Goal: Information Seeking & Learning: Find specific fact

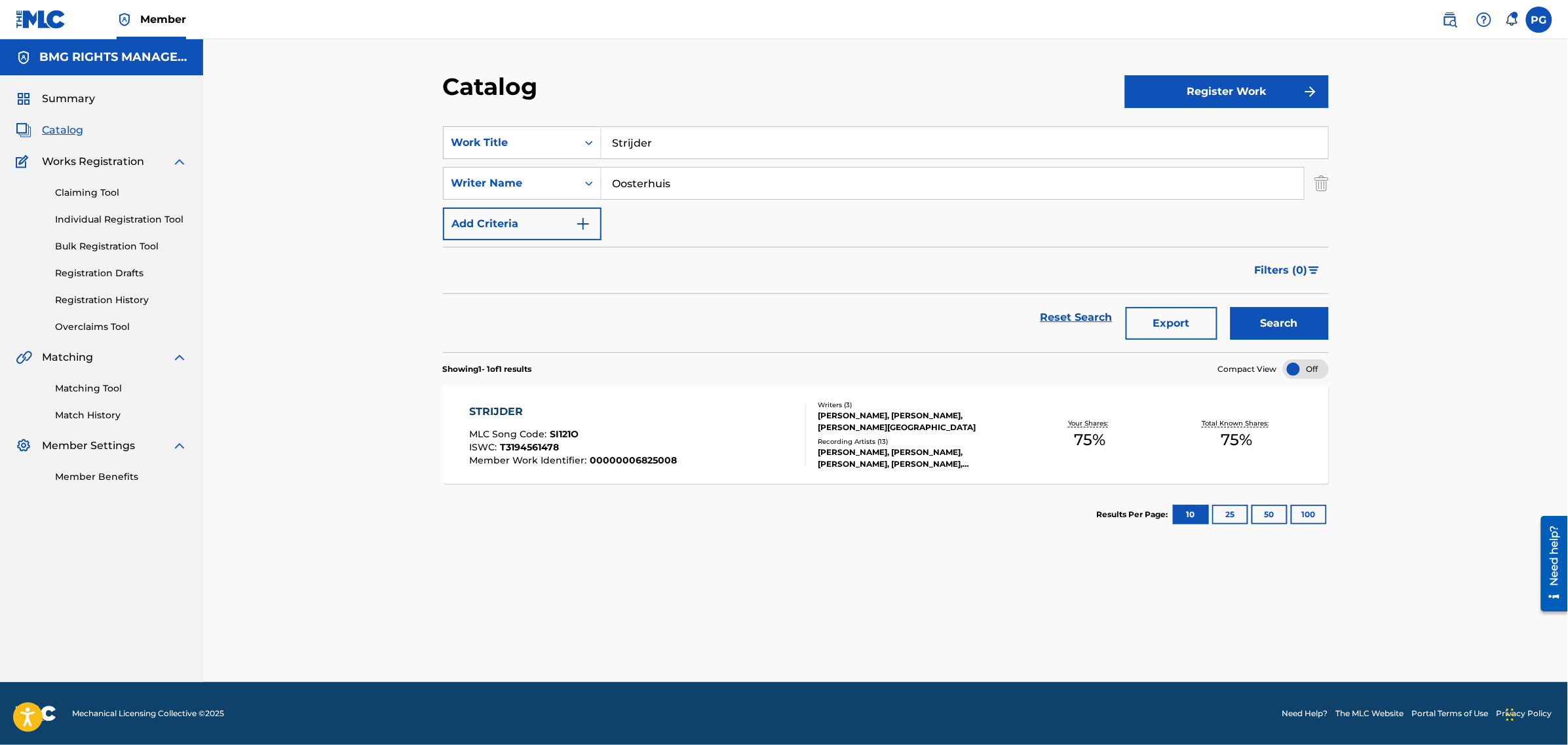
drag, startPoint x: 1457, startPoint y: 18, endPoint x: 1397, endPoint y: 31, distance: 61.4
click at [1457, 18] on img at bounding box center [1450, 20] width 16 height 16
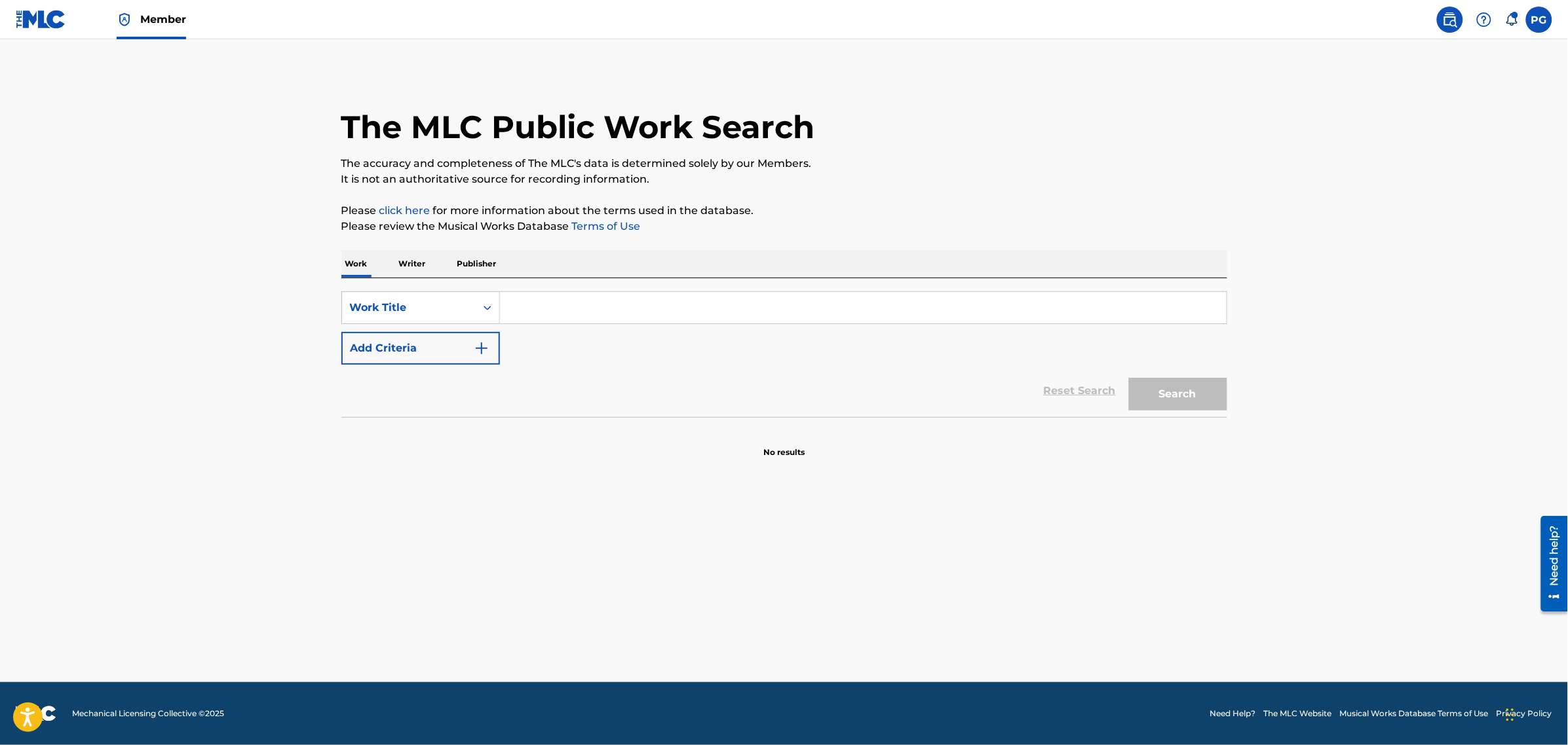
click at [567, 302] on input "Search Form" at bounding box center [863, 308] width 726 height 31
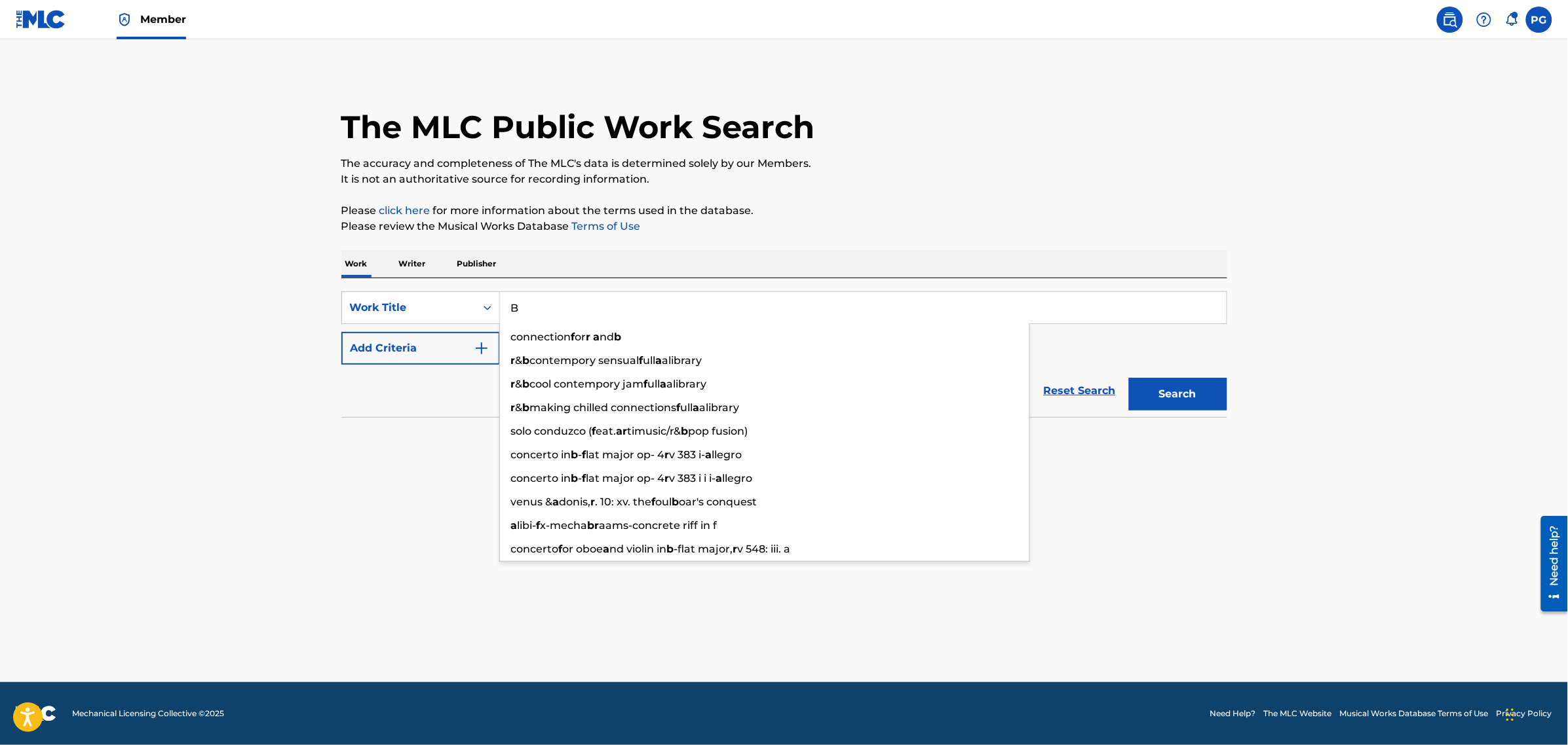
type input "B"
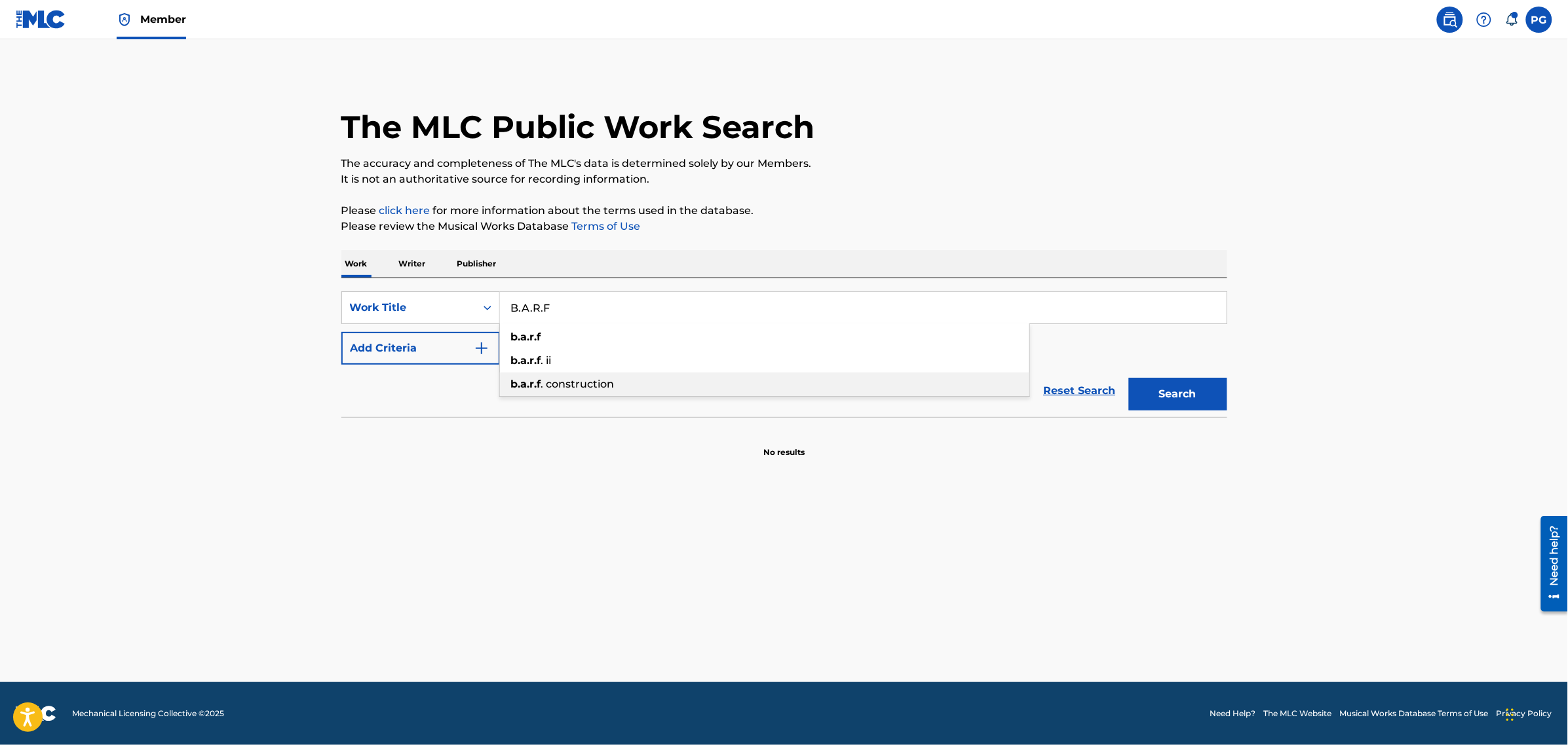
click at [623, 391] on div "b.a.r.f . construction" at bounding box center [764, 384] width 529 height 23
type input "b.a.r.f. construction"
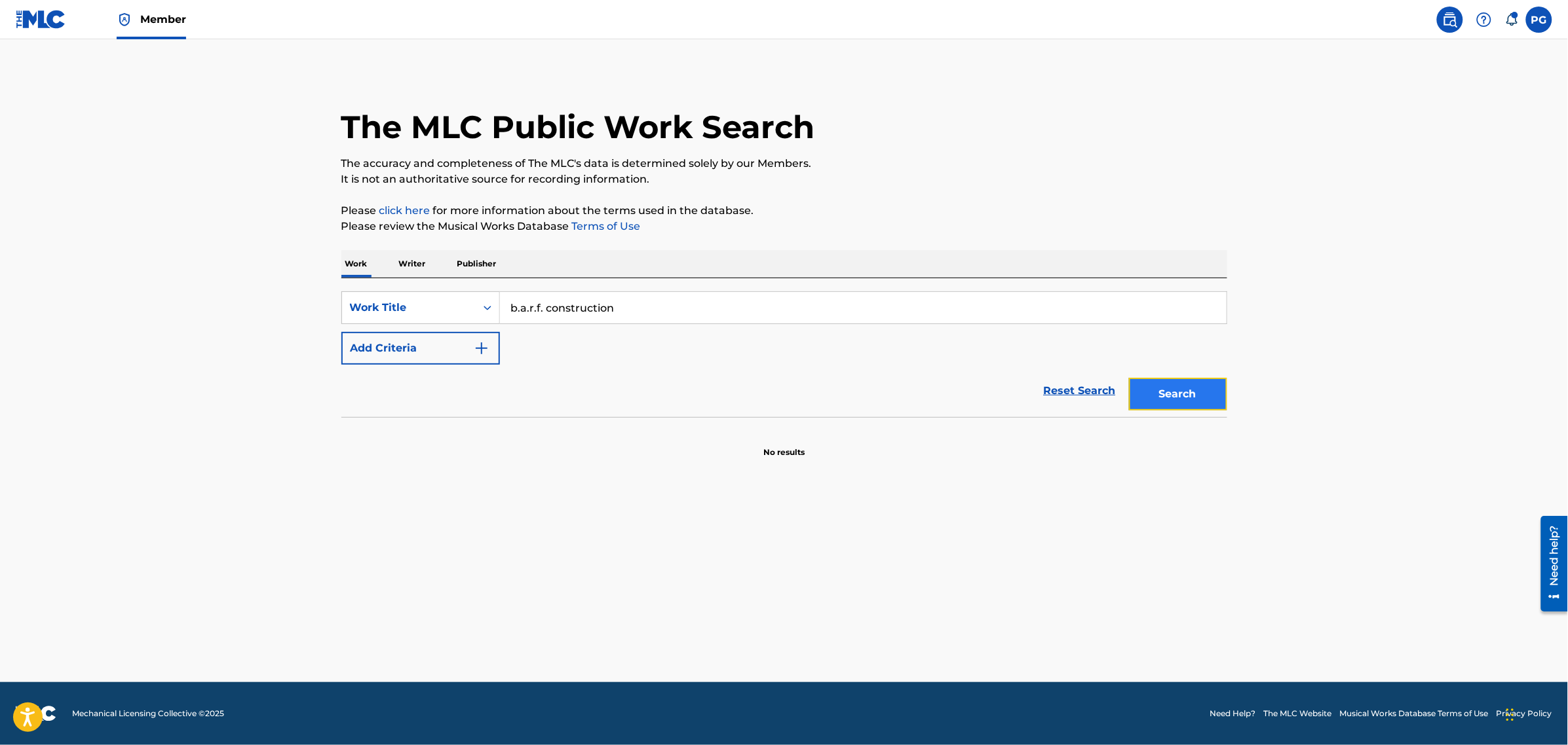
click at [1196, 393] on button "Search" at bounding box center [1178, 394] width 99 height 33
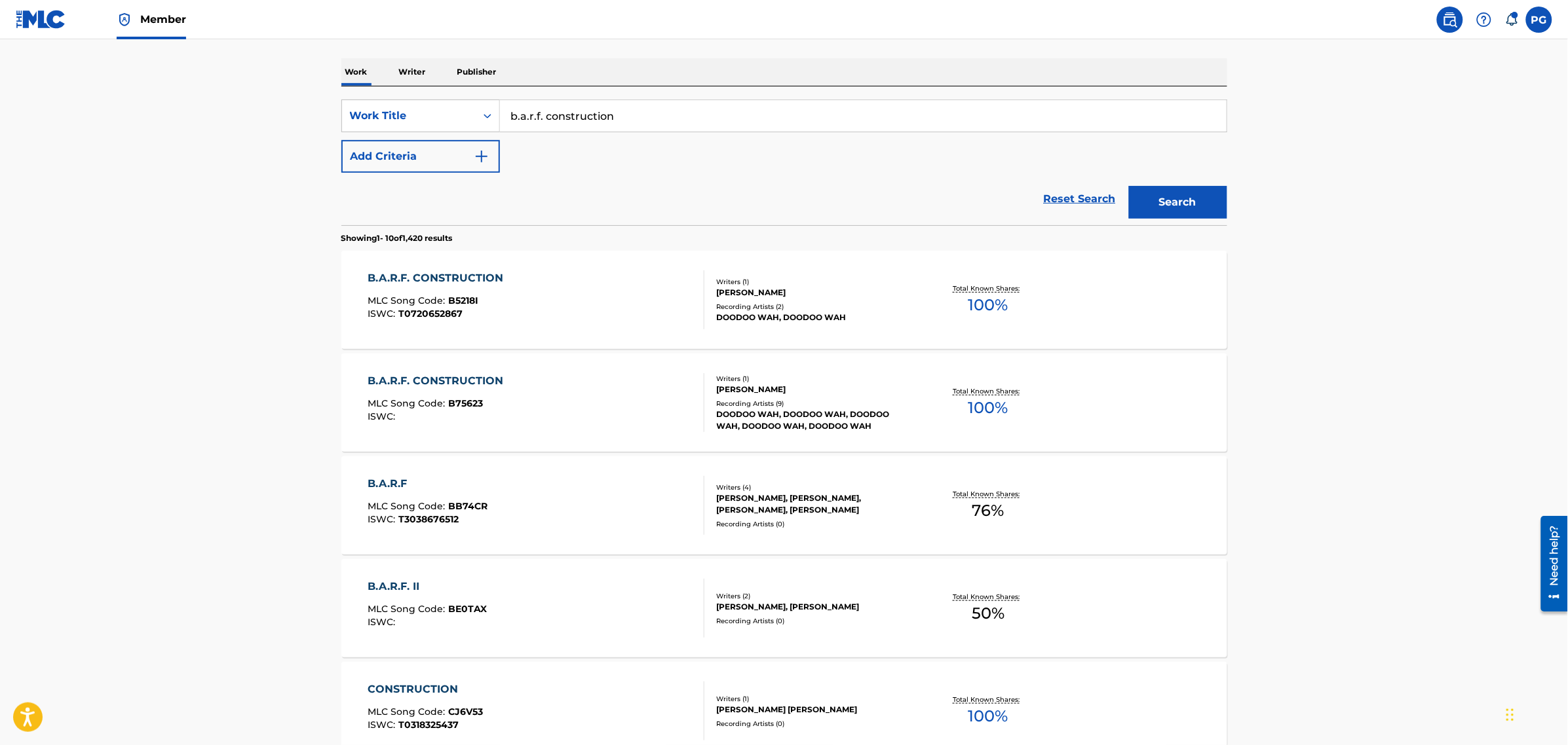
scroll to position [164, 0]
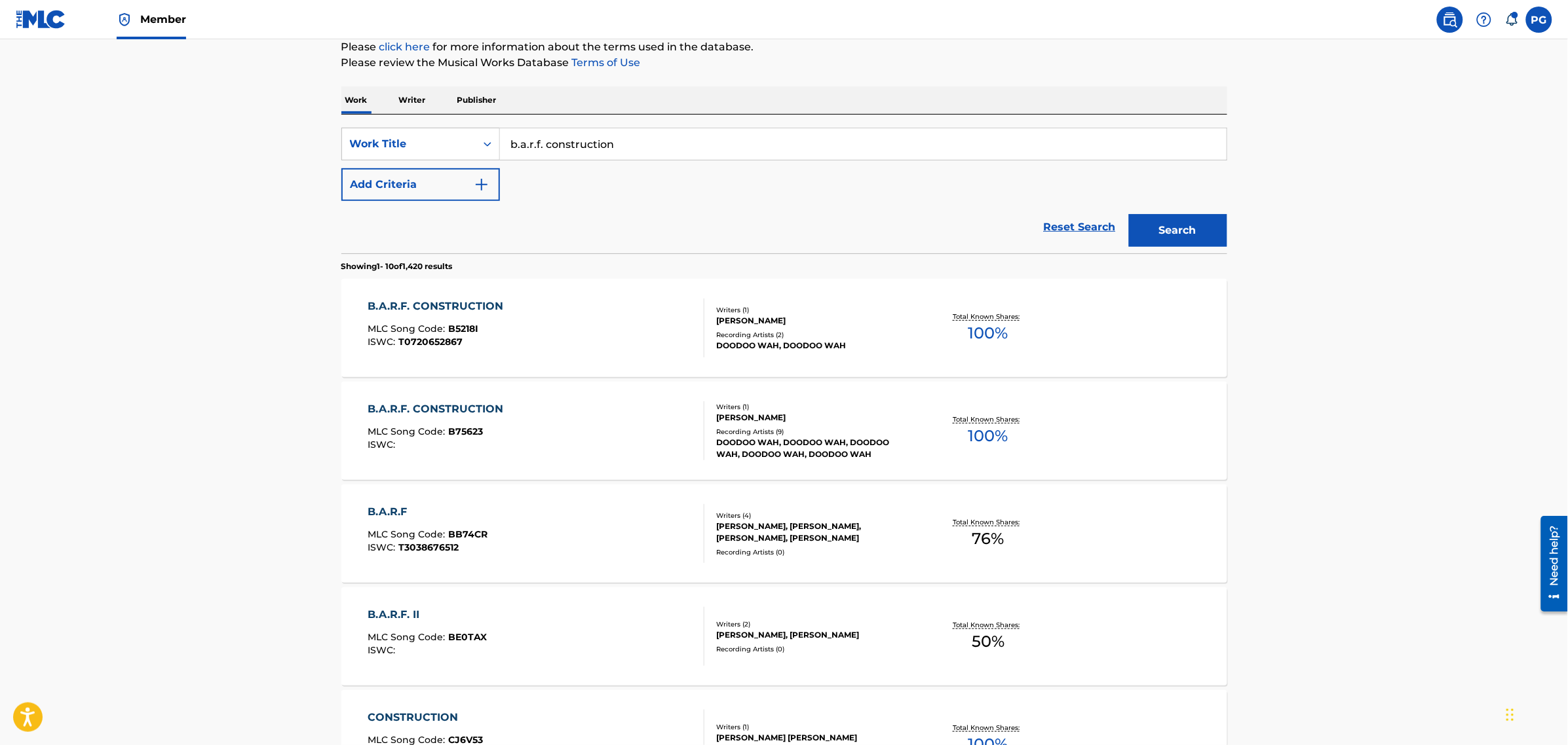
click at [611, 339] on div "B.A.R.F. CONSTRUCTION MLC Song Code : B5218I ISWC : T0720652867" at bounding box center [535, 327] width 337 height 59
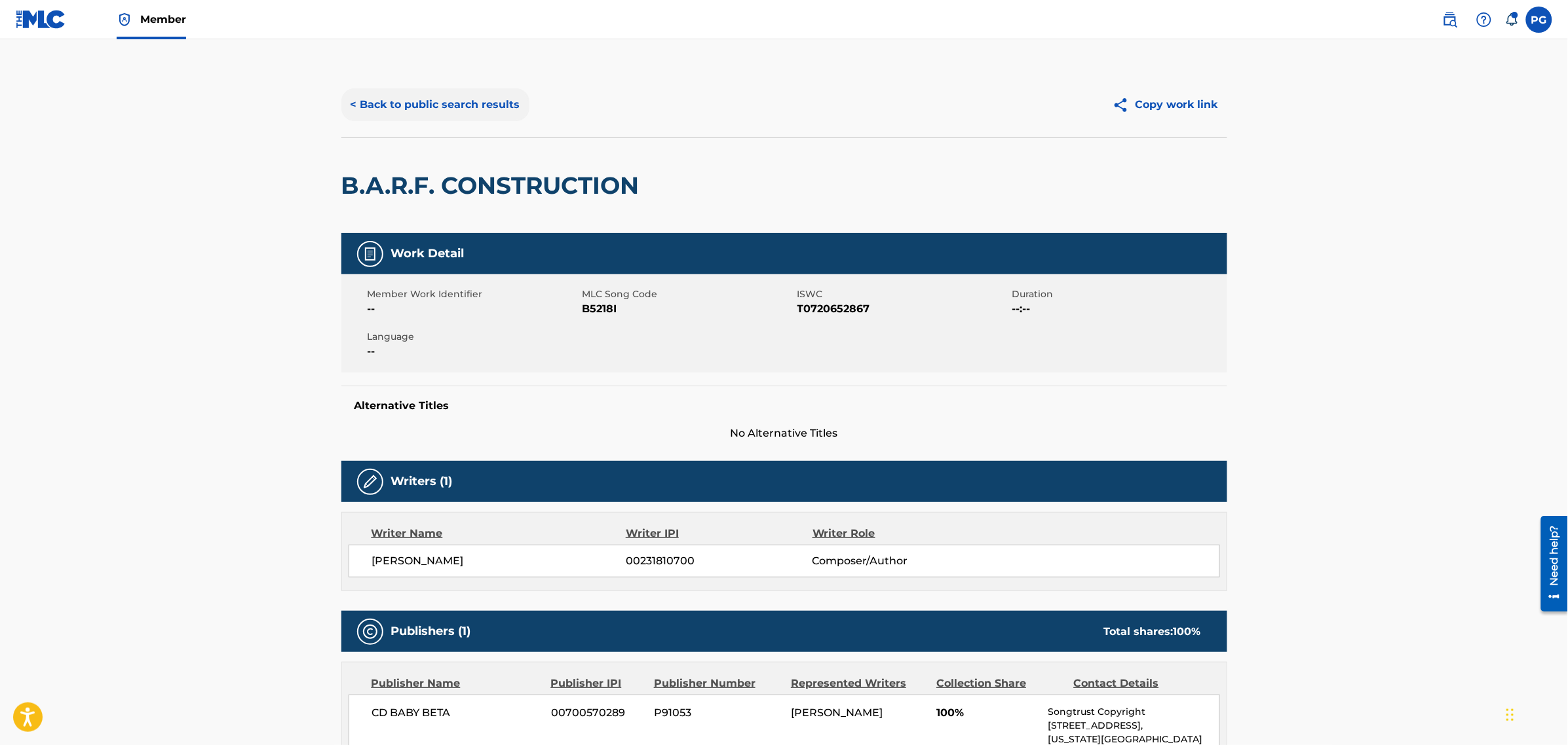
click at [401, 106] on button "< Back to public search results" at bounding box center [435, 105] width 188 height 33
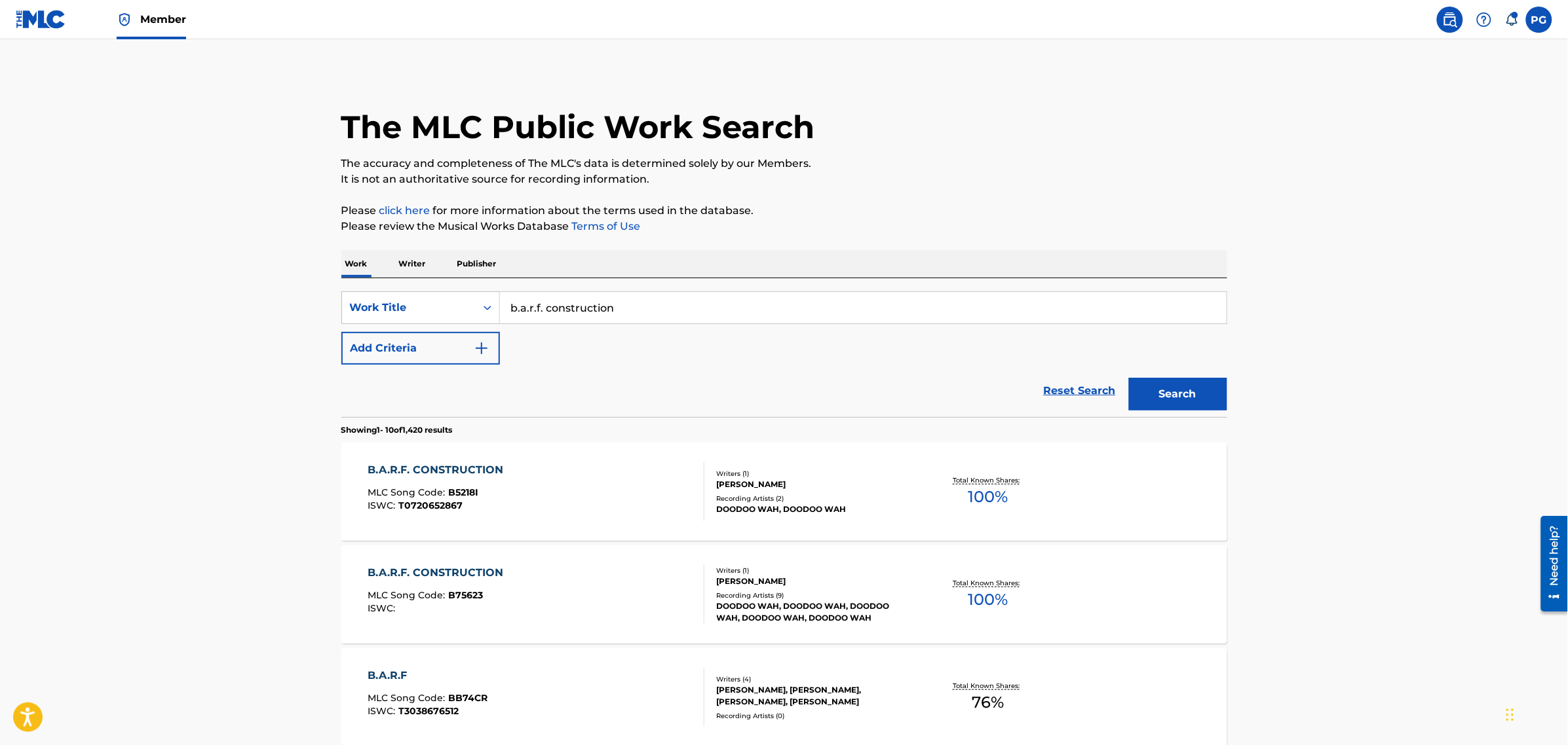
scroll to position [164, 0]
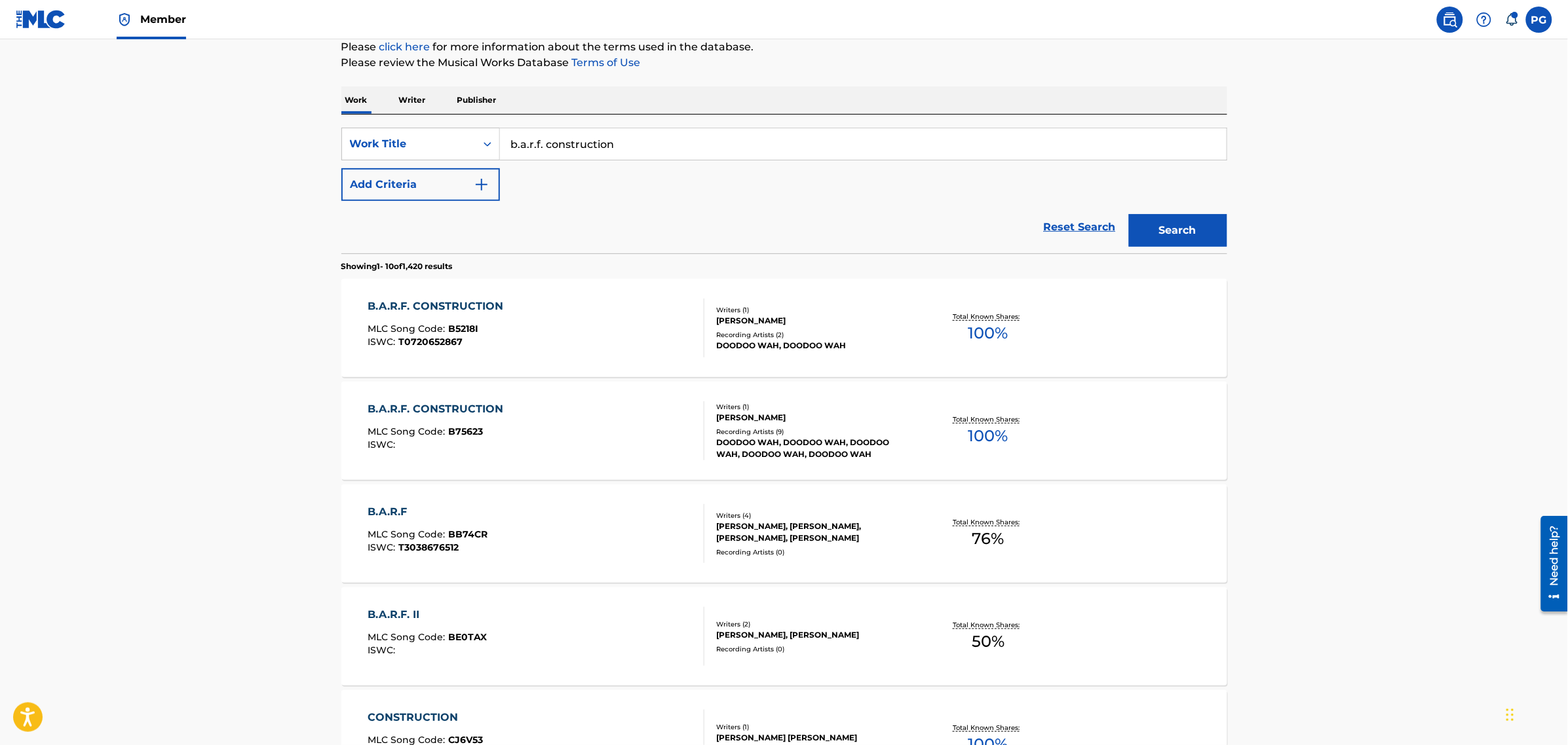
click at [532, 447] on div "B.A.R.F. CONSTRUCTION MLC Song Code : B75623 ISWC :" at bounding box center [535, 430] width 337 height 59
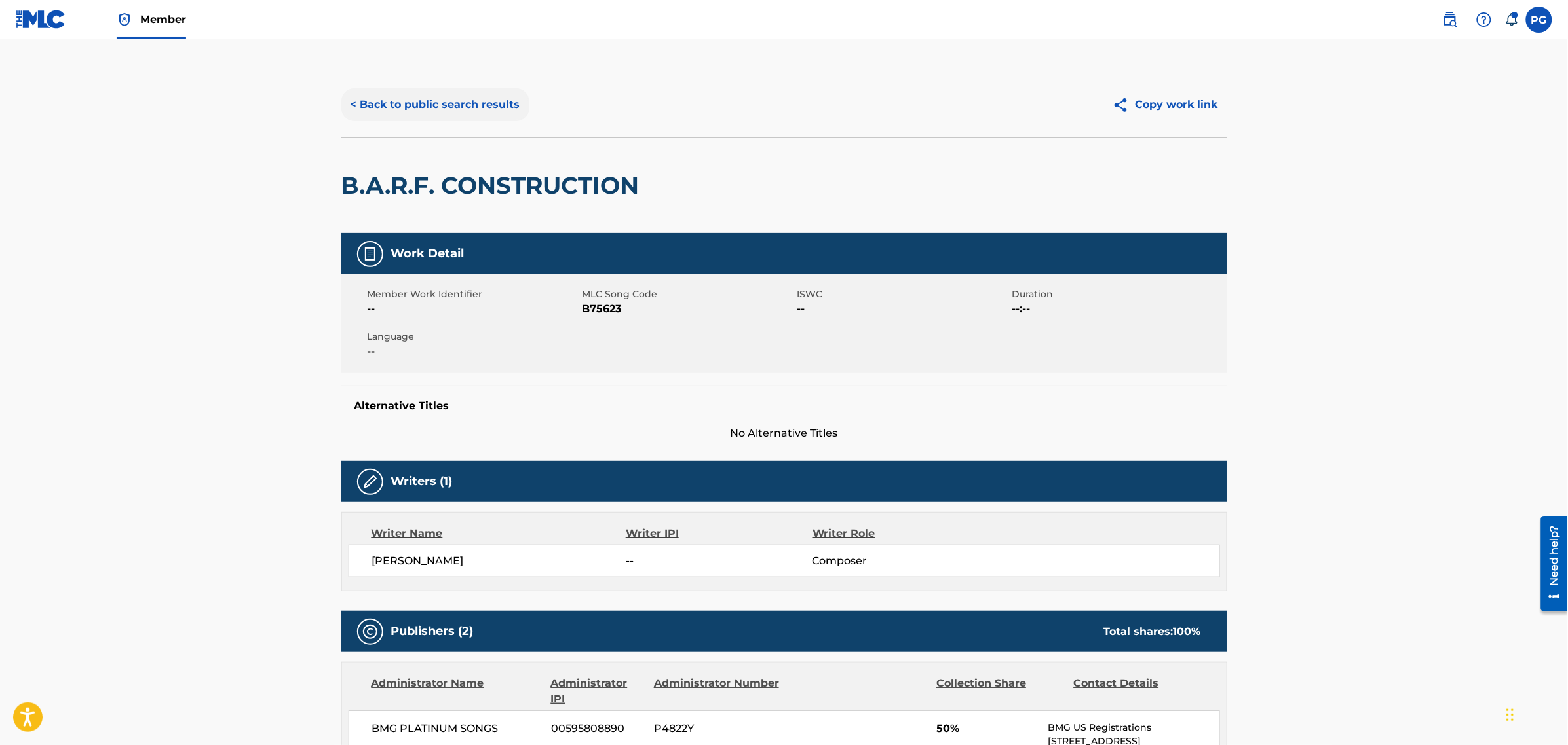
click at [462, 109] on button "< Back to public search results" at bounding box center [435, 105] width 188 height 33
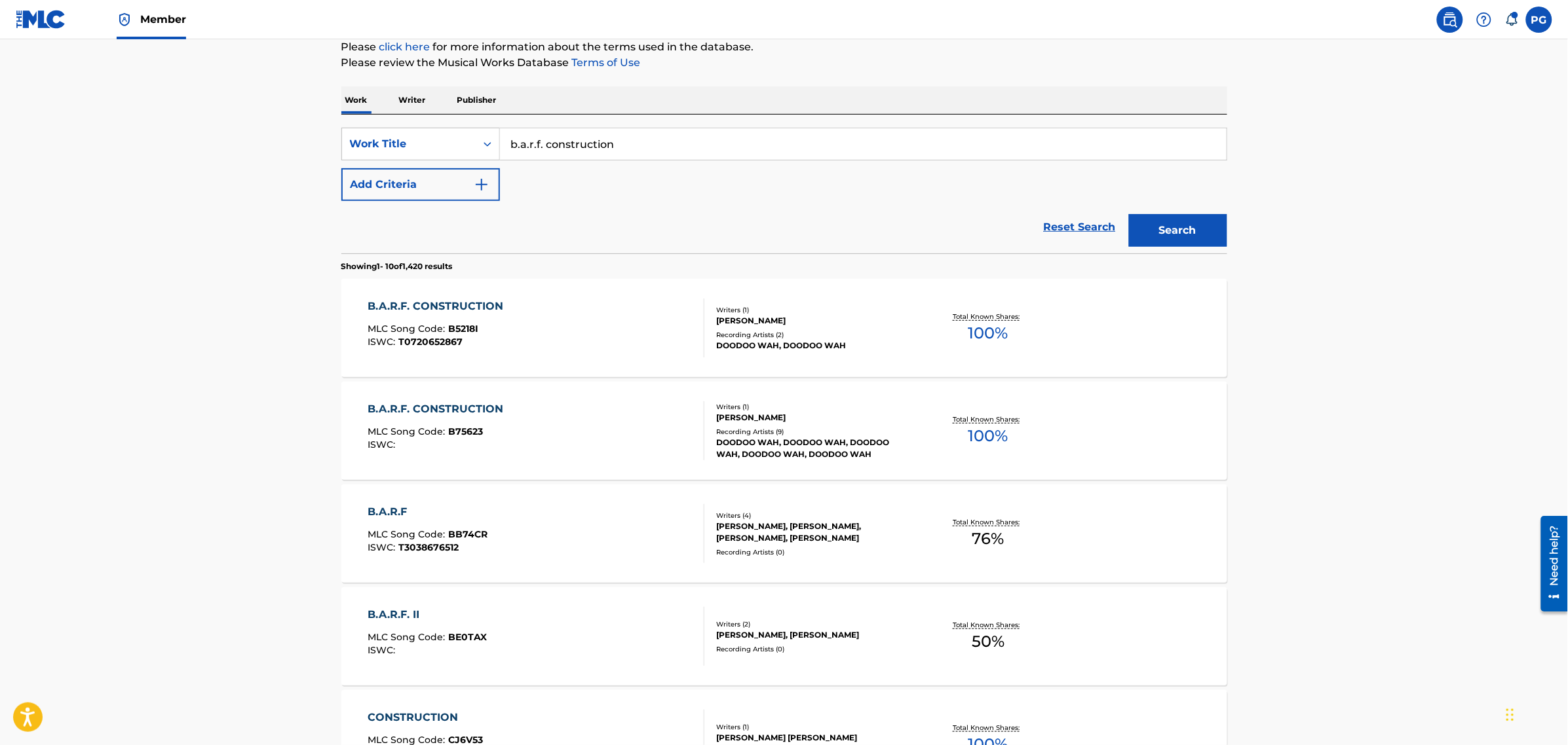
drag, startPoint x: 683, startPoint y: 145, endPoint x: 315, endPoint y: 140, distance: 368.0
click at [315, 140] on main "The MLC Public Work Search The accuracy and completeness of The MLC's data is d…" at bounding box center [784, 625] width 1568 height 1501
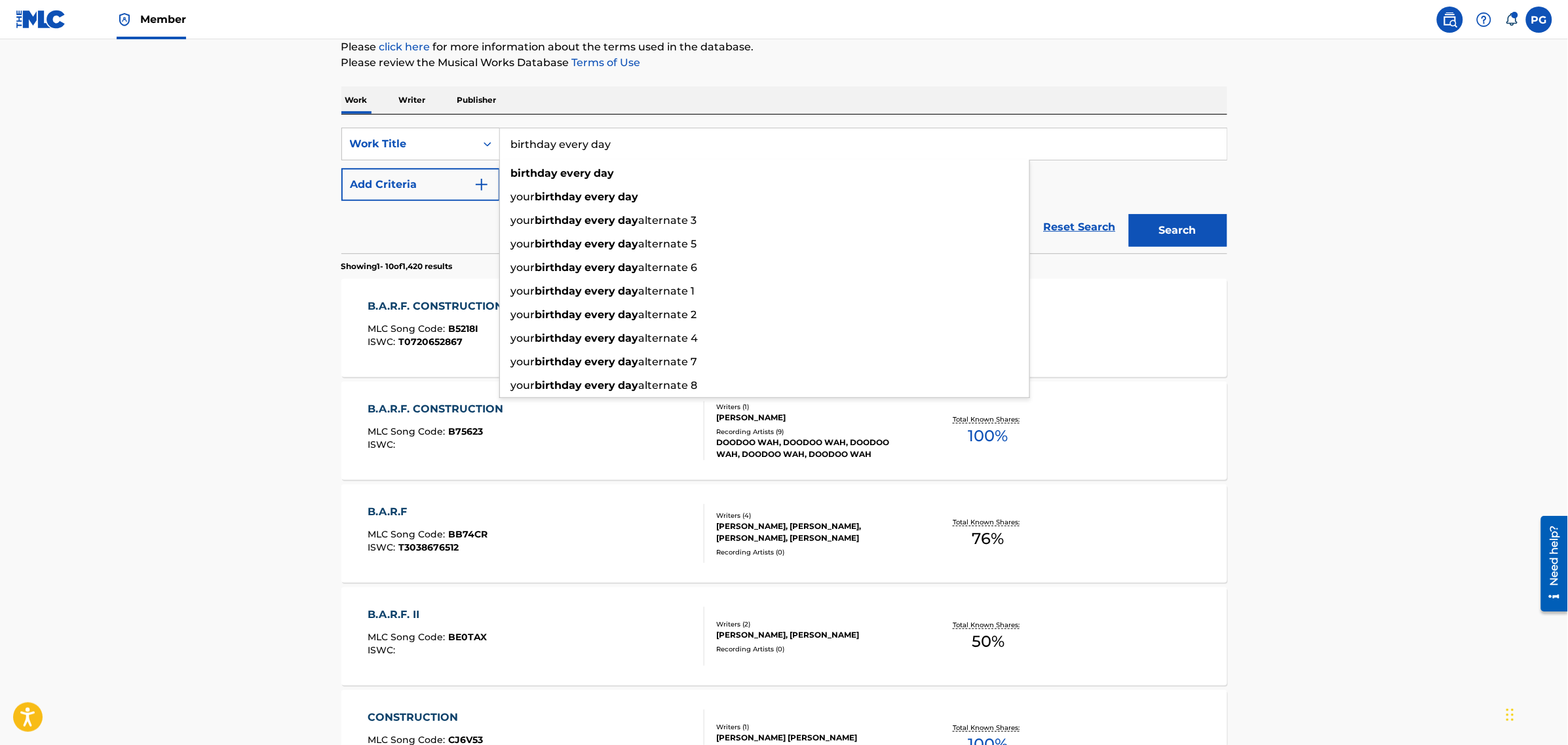
type input "birthday every day"
click at [1129, 214] on button "Search" at bounding box center [1178, 230] width 99 height 33
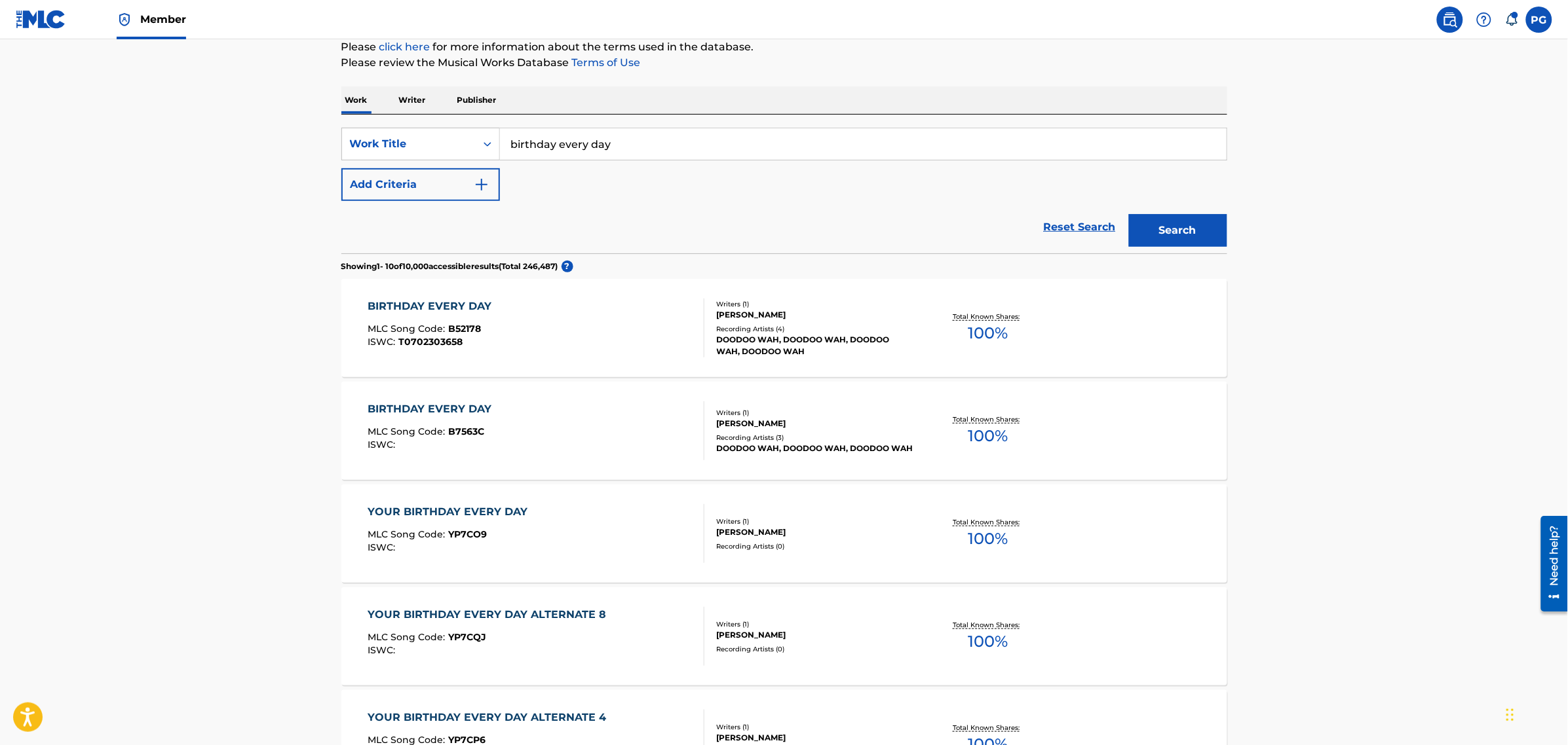
click at [630, 424] on div "BIRTHDAY EVERY DAY MLC Song Code : B7563C ISWC :" at bounding box center [535, 430] width 337 height 59
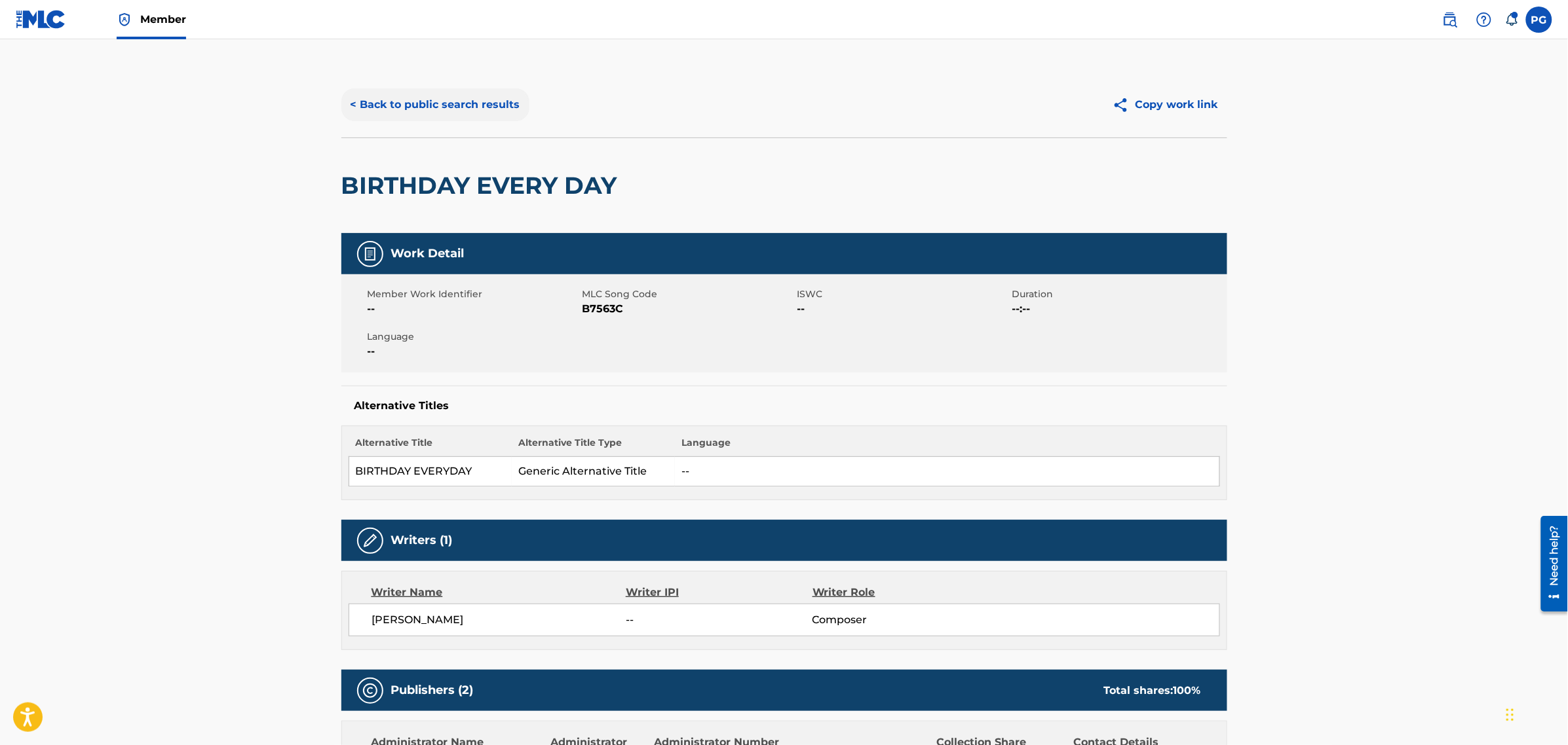
click at [457, 118] on button "< Back to public search results" at bounding box center [435, 105] width 188 height 33
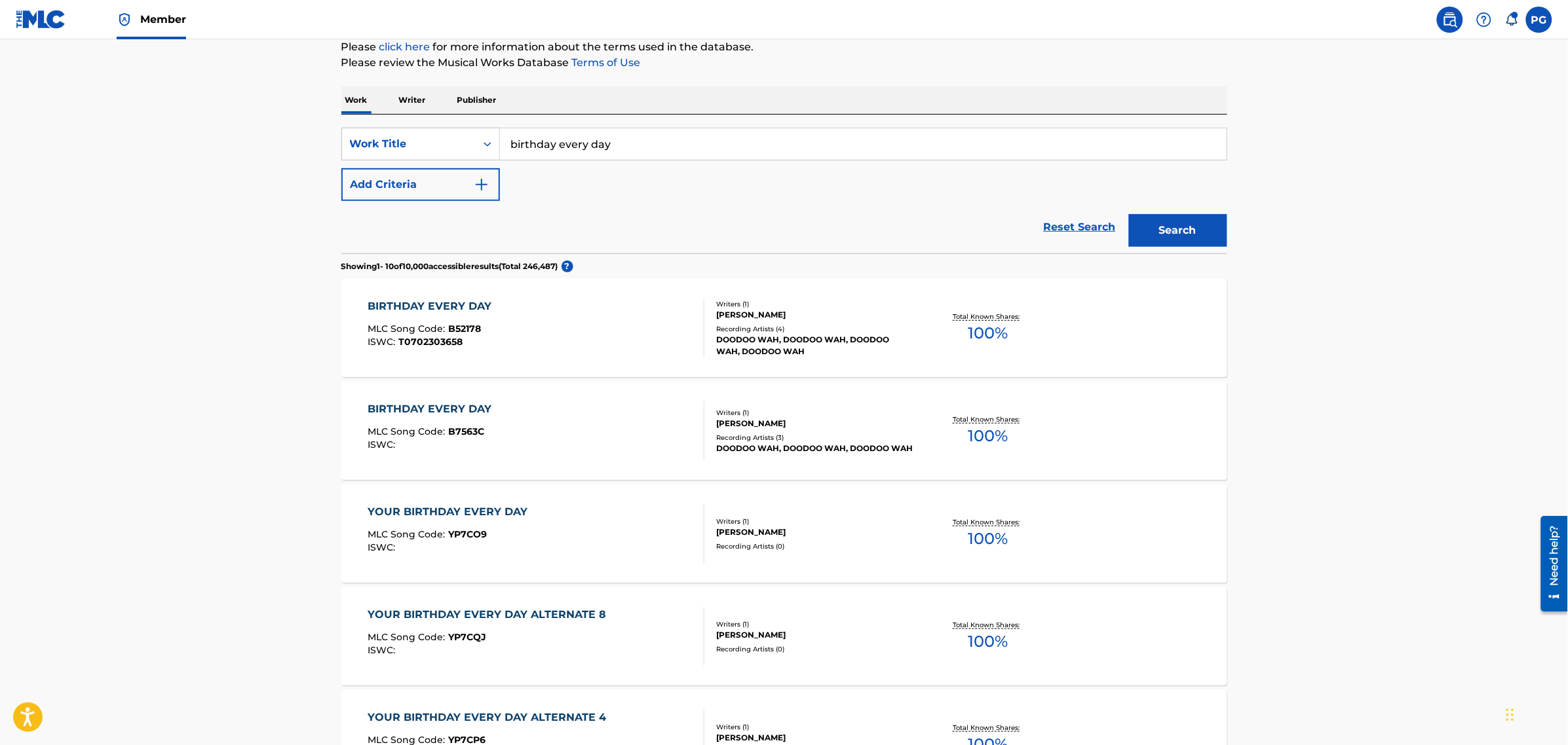
click at [526, 360] on div "BIRTHDAY EVERY DAY MLC Song Code : B52178 ISWC : T0702303658 Writers ( 1 ) [PER…" at bounding box center [784, 328] width 886 height 99
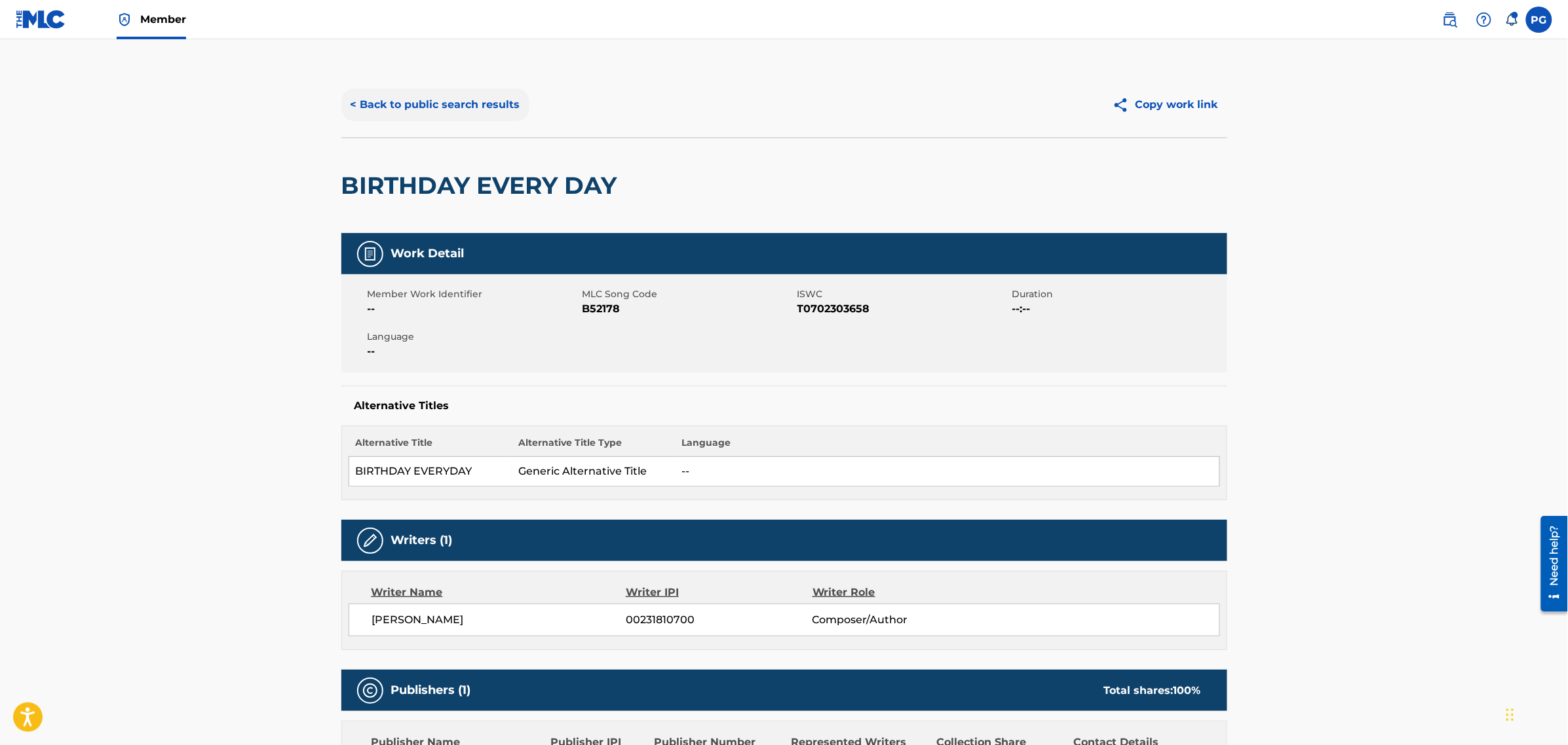
click at [477, 115] on button "< Back to public search results" at bounding box center [435, 105] width 188 height 33
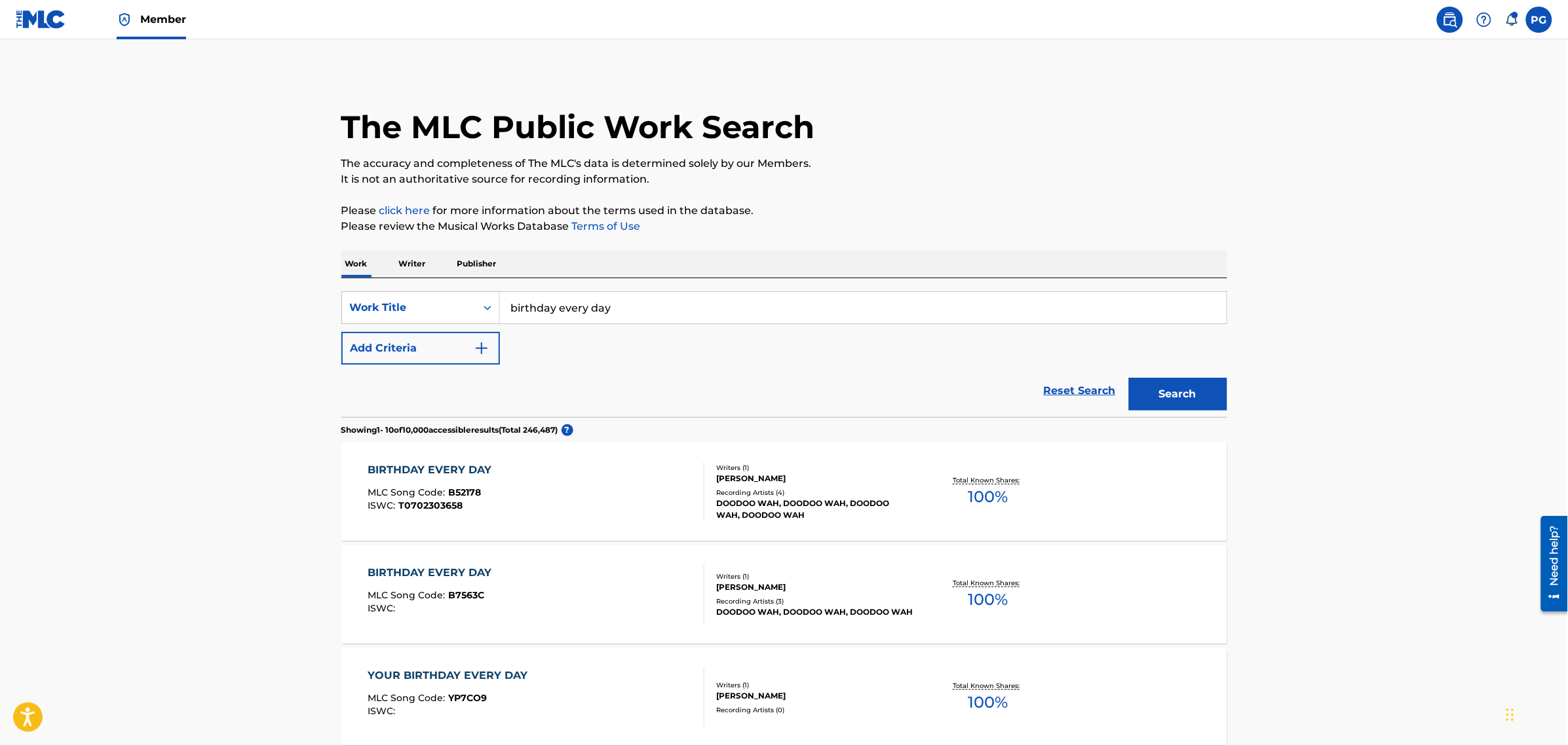
scroll to position [164, 0]
